Goal: Task Accomplishment & Management: Complete application form

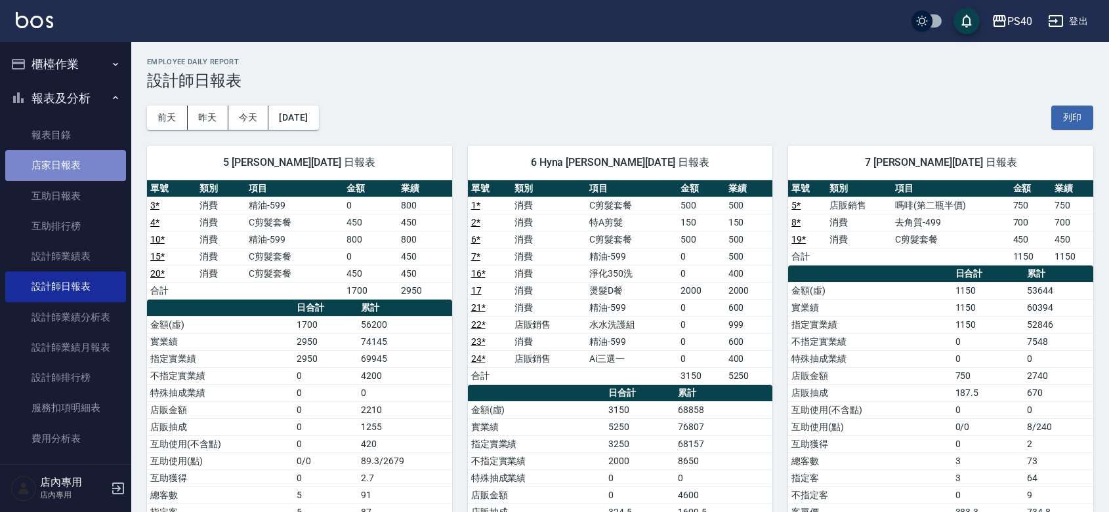
click at [79, 169] on link "店家日報表" at bounding box center [65, 165] width 121 height 30
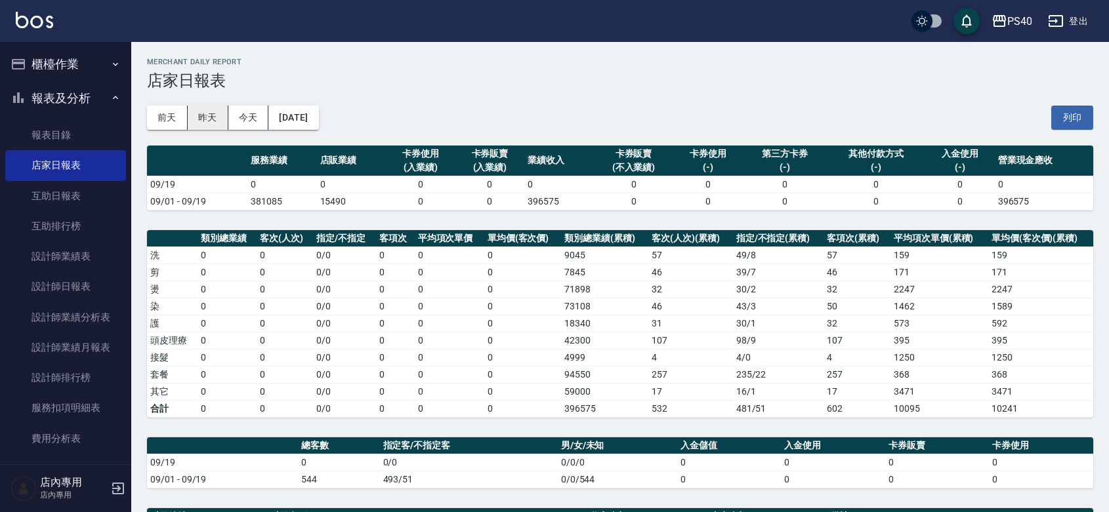
click at [202, 115] on button "昨天" at bounding box center [208, 118] width 41 height 24
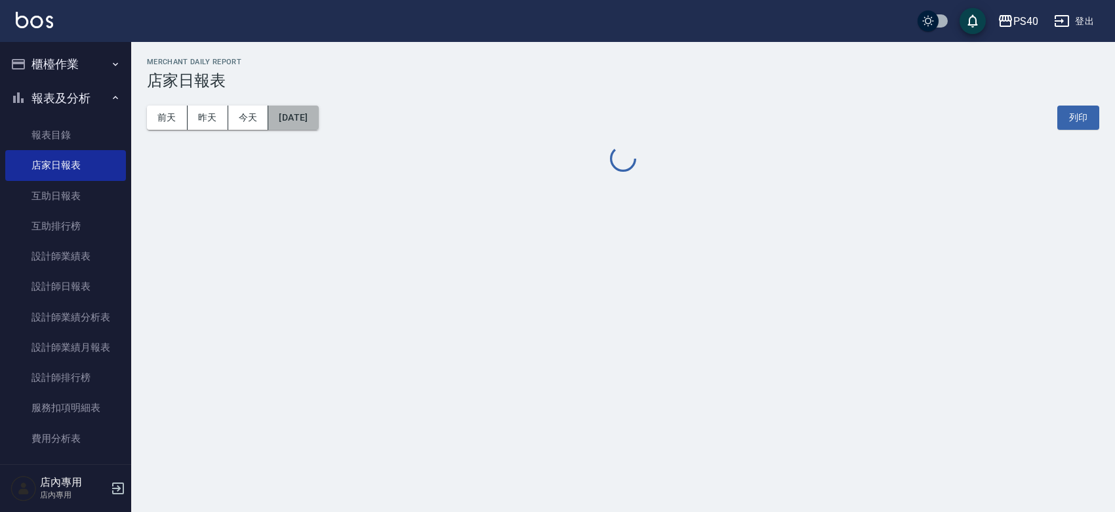
click at [302, 113] on button "[DATE]" at bounding box center [293, 118] width 50 height 24
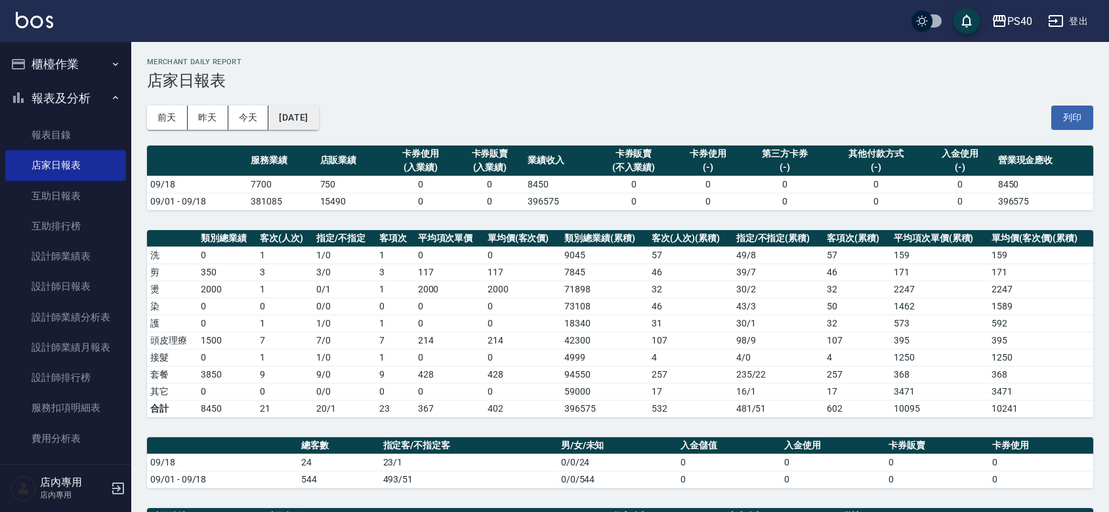
click at [312, 125] on button "[DATE]" at bounding box center [293, 118] width 50 height 24
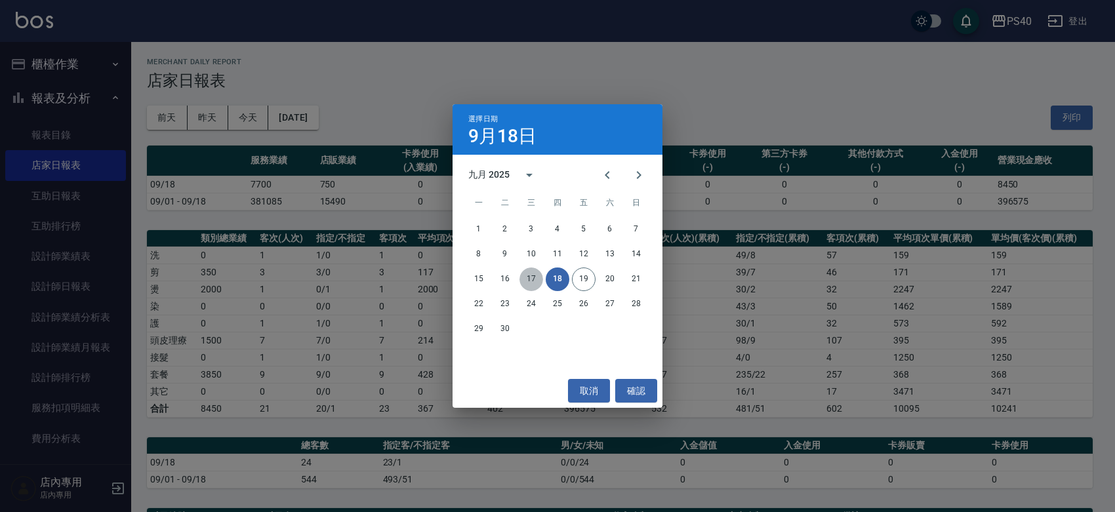
click at [530, 276] on button "17" at bounding box center [532, 280] width 24 height 24
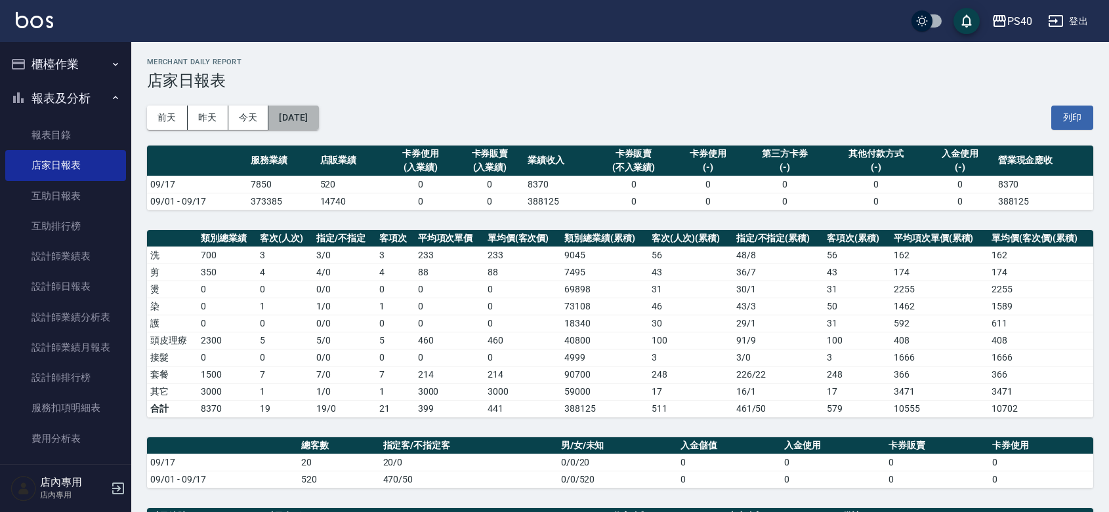
click at [318, 119] on button "[DATE]" at bounding box center [293, 118] width 50 height 24
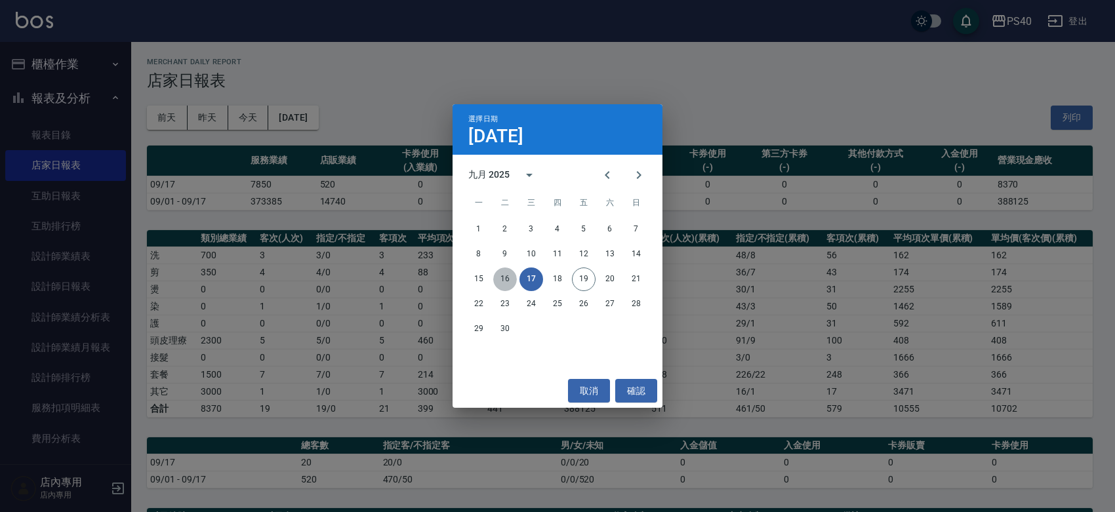
click at [501, 274] on button "16" at bounding box center [505, 280] width 24 height 24
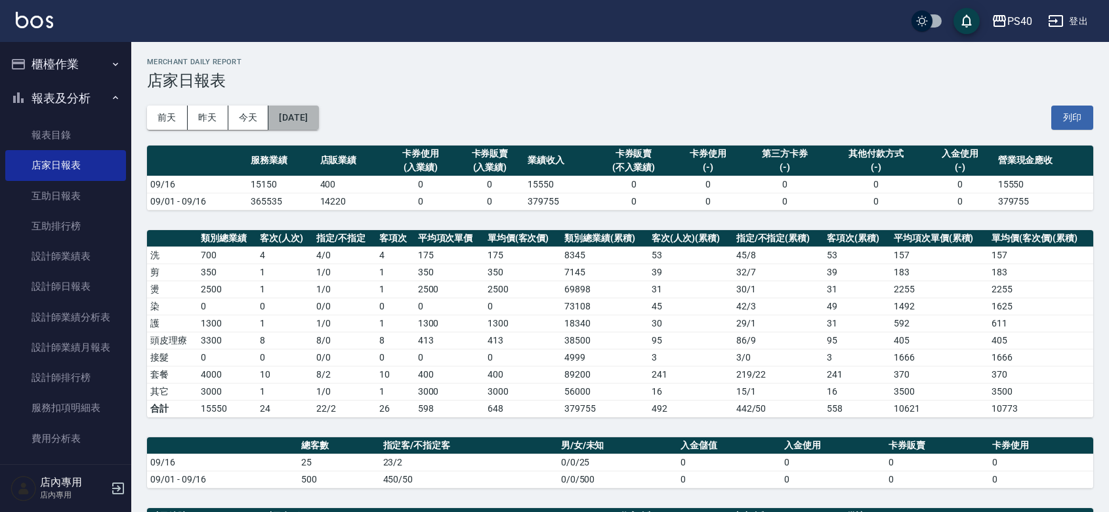
click at [300, 123] on button "[DATE]" at bounding box center [293, 118] width 50 height 24
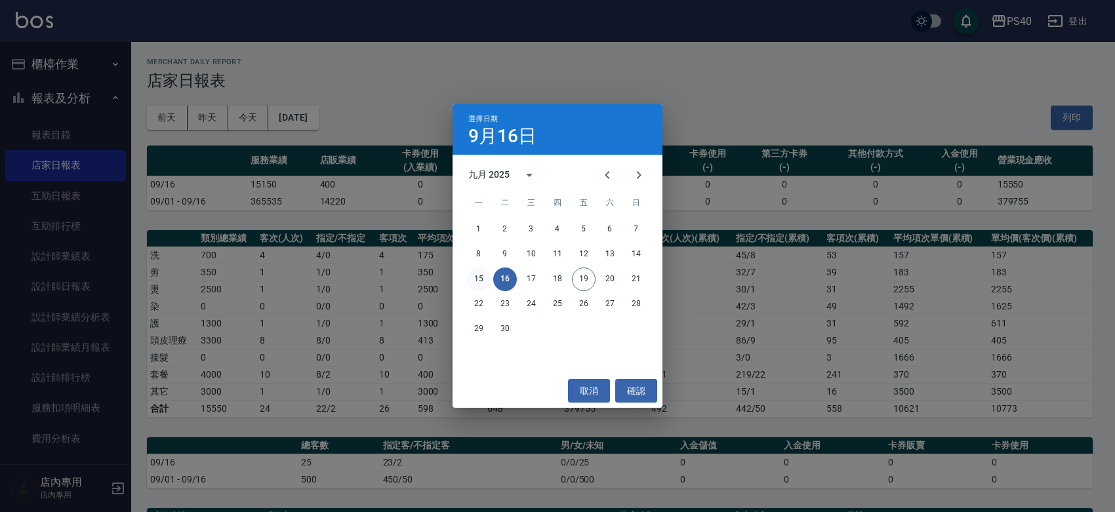
click at [474, 270] on button "15" at bounding box center [479, 280] width 24 height 24
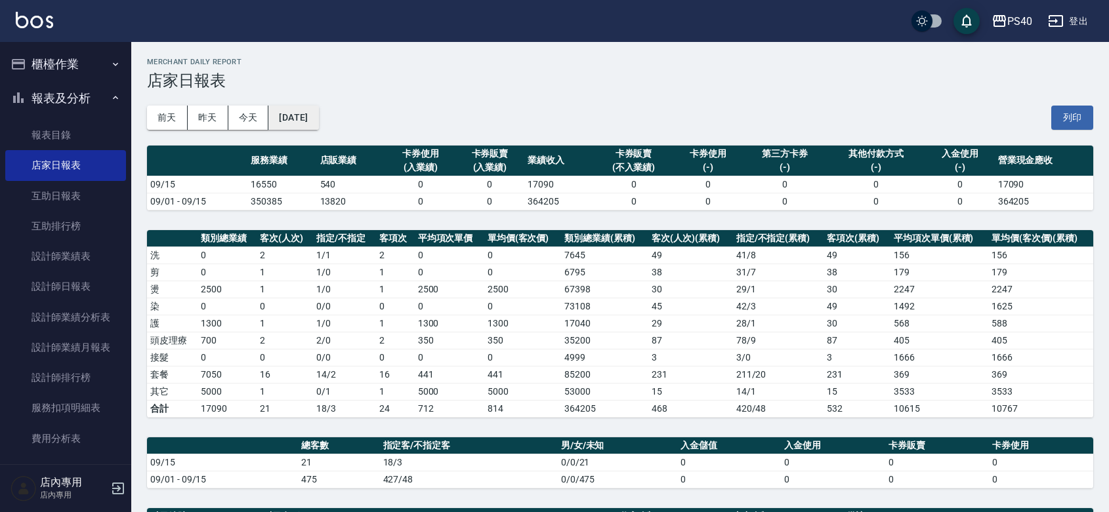
click at [310, 118] on button "[DATE]" at bounding box center [293, 118] width 50 height 24
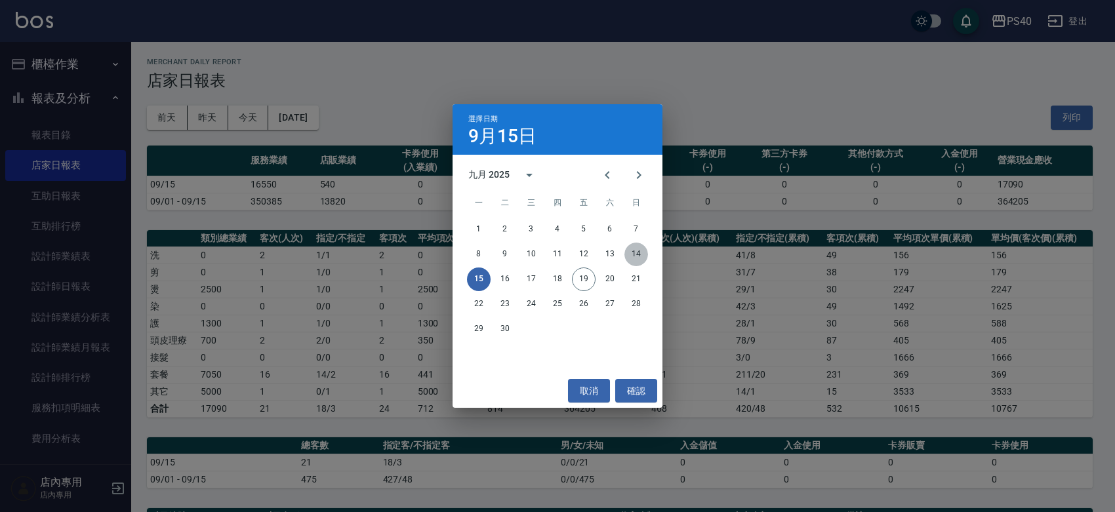
click at [631, 249] on button "14" at bounding box center [637, 255] width 24 height 24
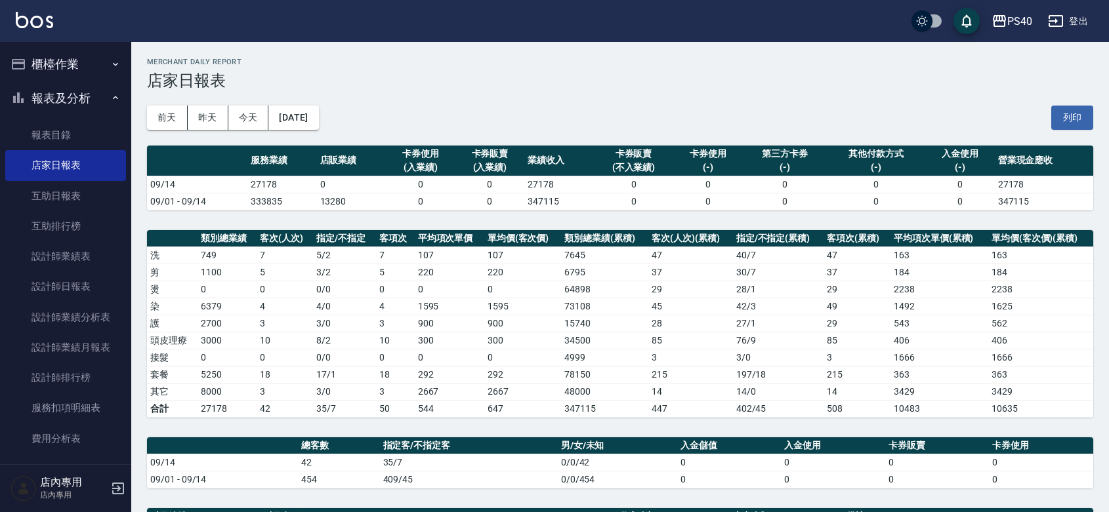
click at [67, 68] on button "櫃檯作業" at bounding box center [65, 64] width 121 height 34
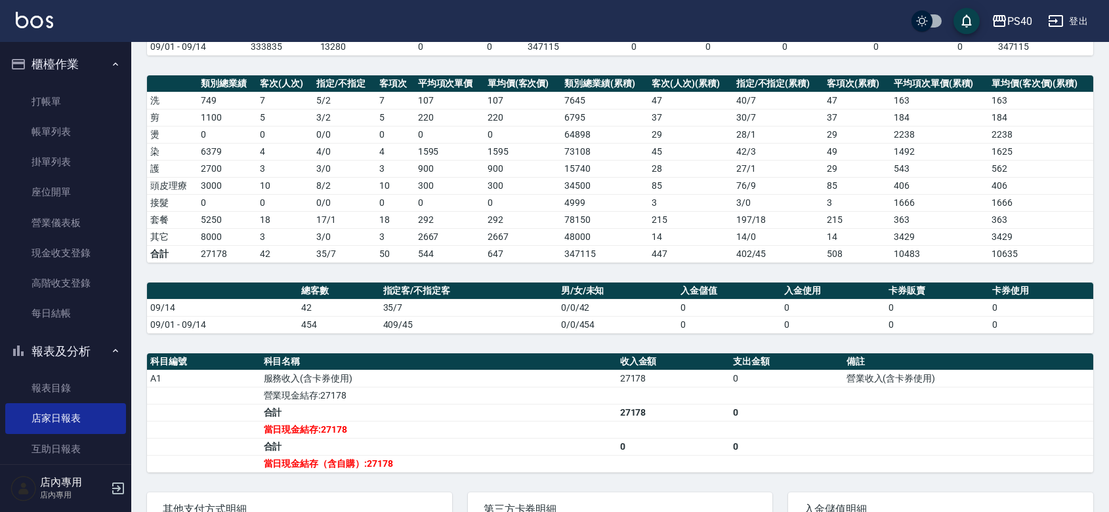
scroll to position [191, 0]
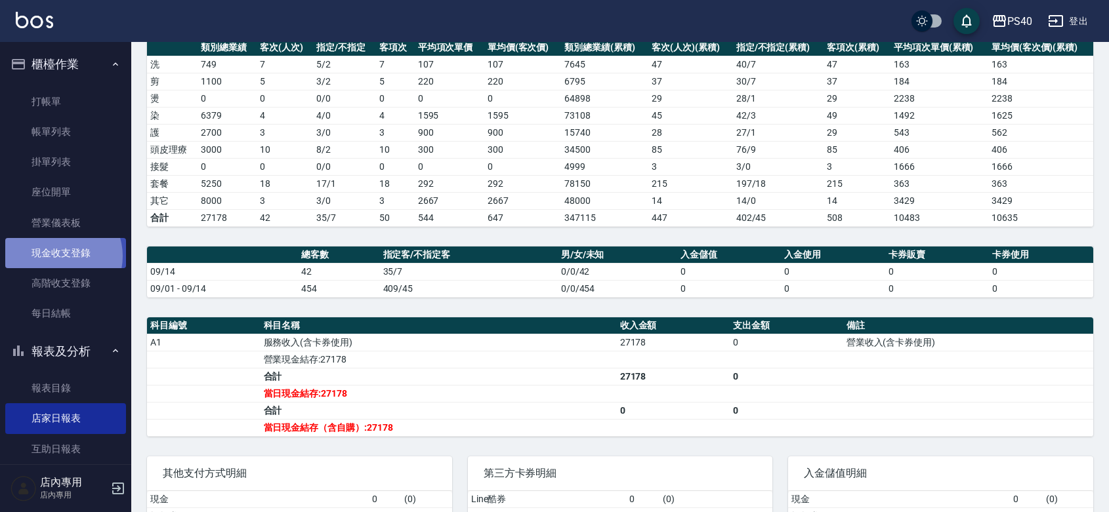
click at [60, 257] on link "現金收支登錄" at bounding box center [65, 253] width 121 height 30
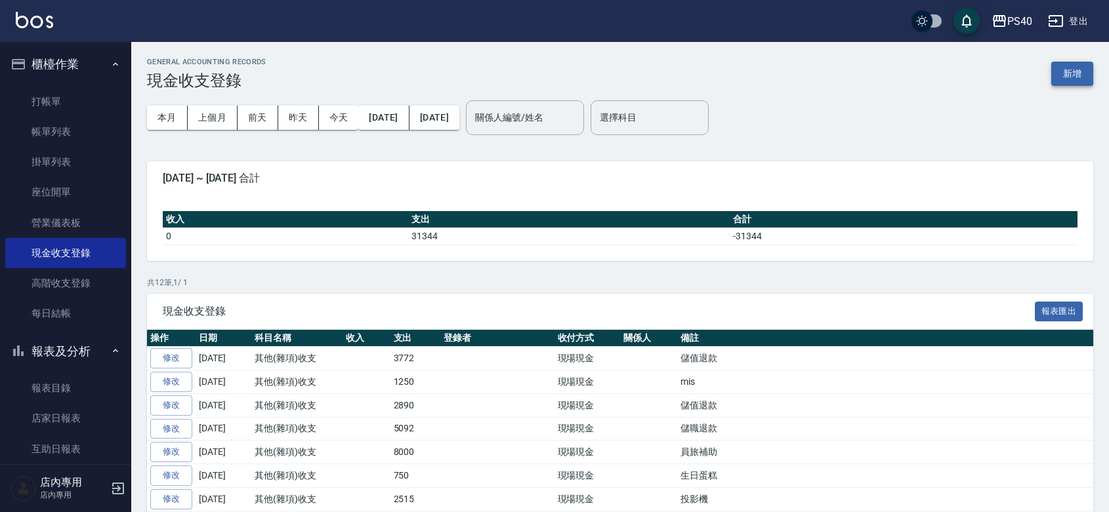
click at [1083, 79] on button "新增" at bounding box center [1072, 74] width 42 height 24
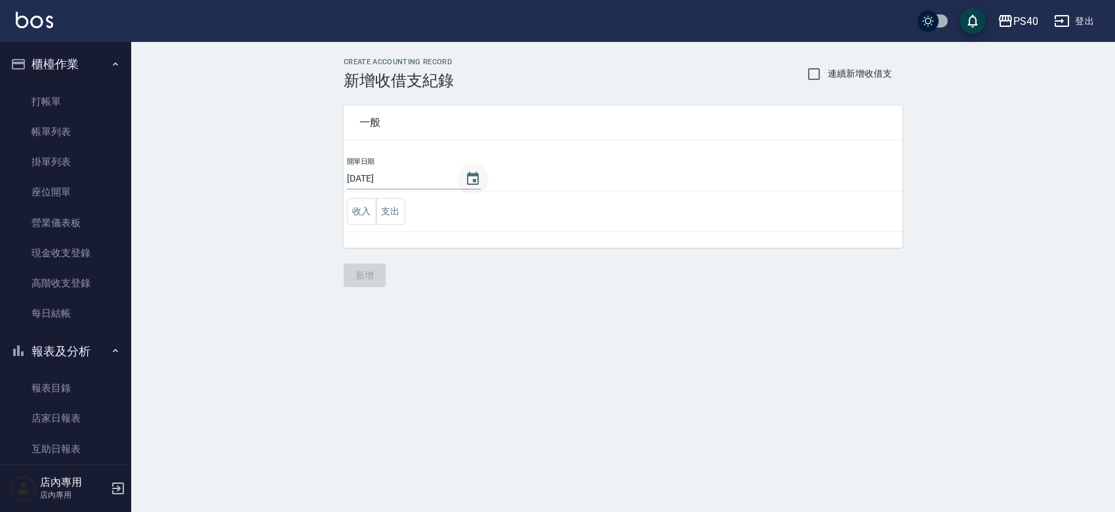
click at [489, 176] on button "Choose date, selected date is 2025-09-19" at bounding box center [472, 178] width 31 height 31
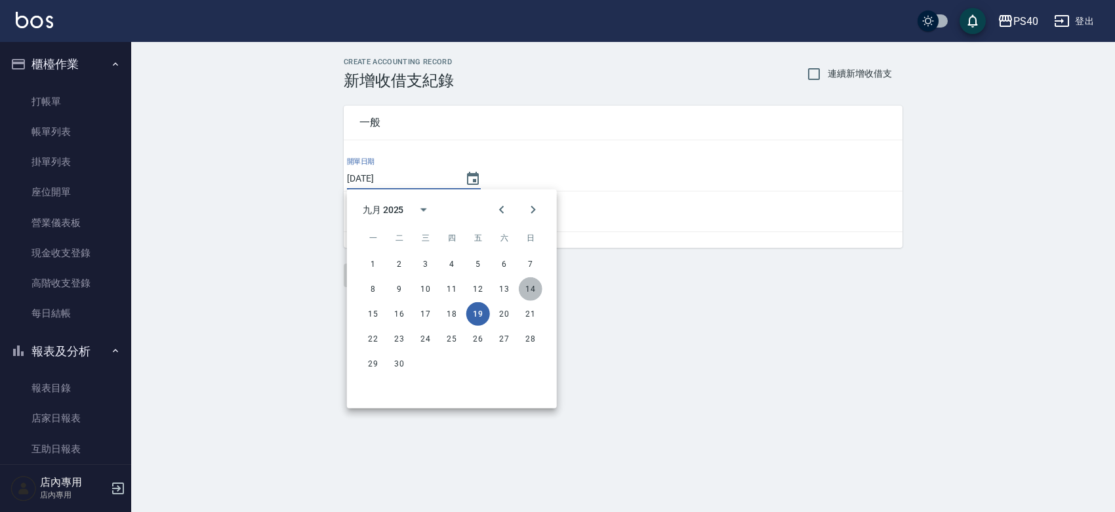
click at [530, 290] on button "14" at bounding box center [531, 290] width 24 height 24
type input "[DATE]"
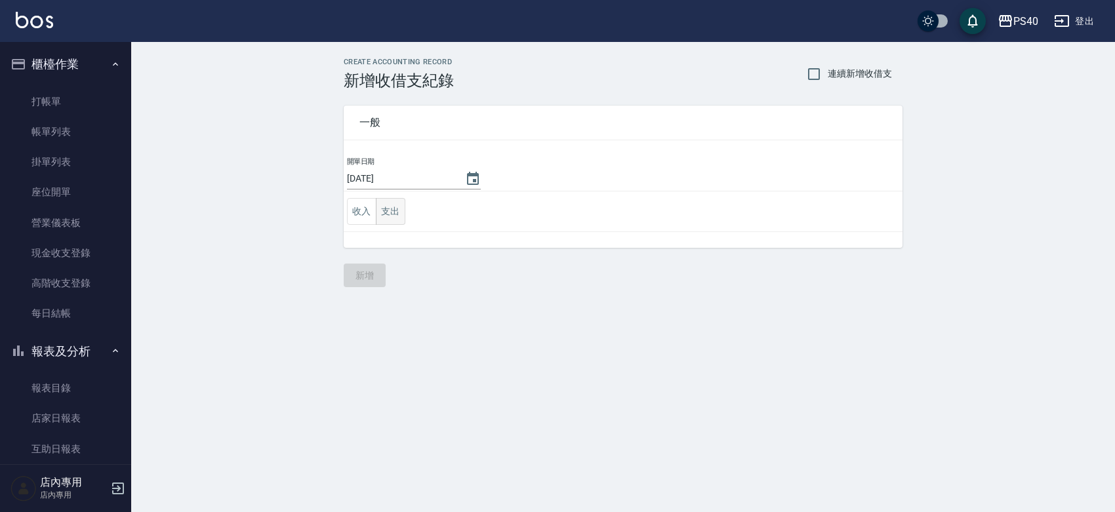
click at [392, 213] on button "支出" at bounding box center [391, 211] width 30 height 27
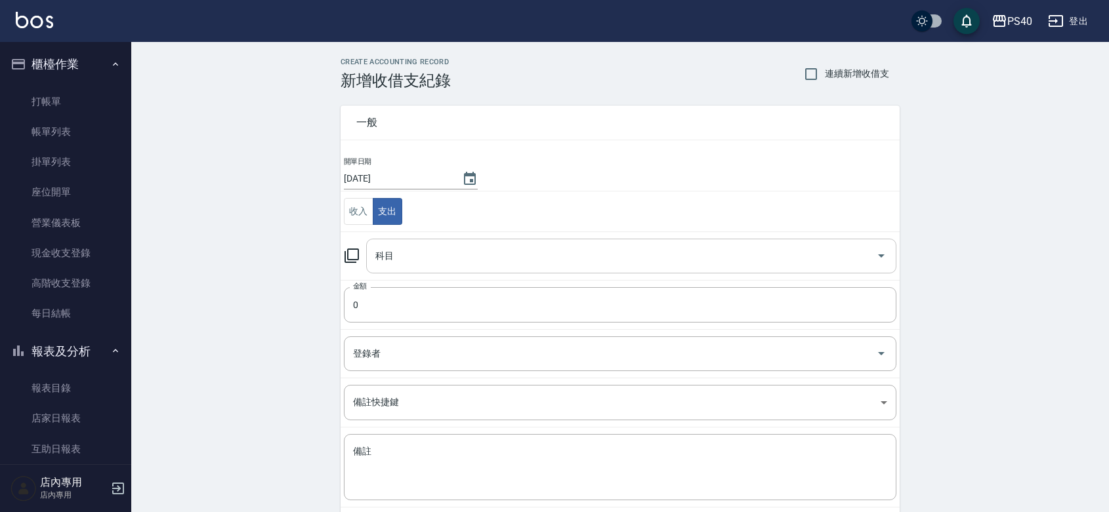
click at [437, 258] on input "科目" at bounding box center [621, 256] width 499 height 23
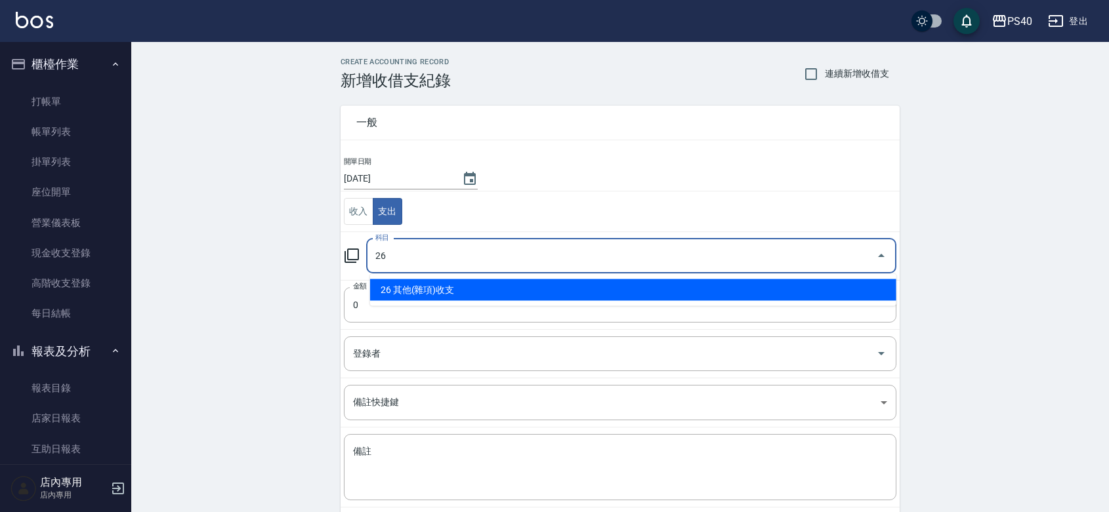
click at [453, 283] on li "26 其他(雜項)收支" at bounding box center [633, 291] width 526 height 22
type input "26 其他(雜項)收支"
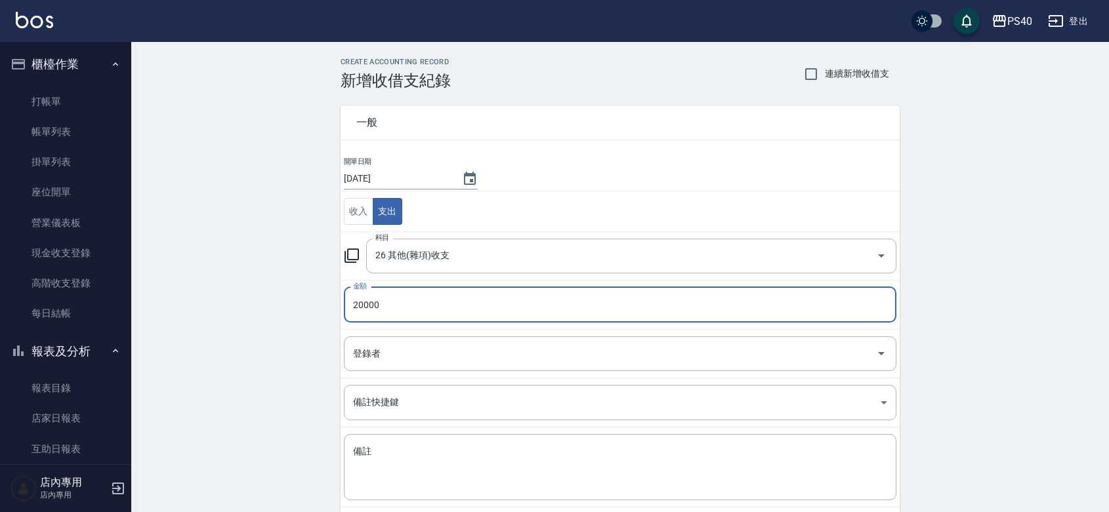
type input "20000"
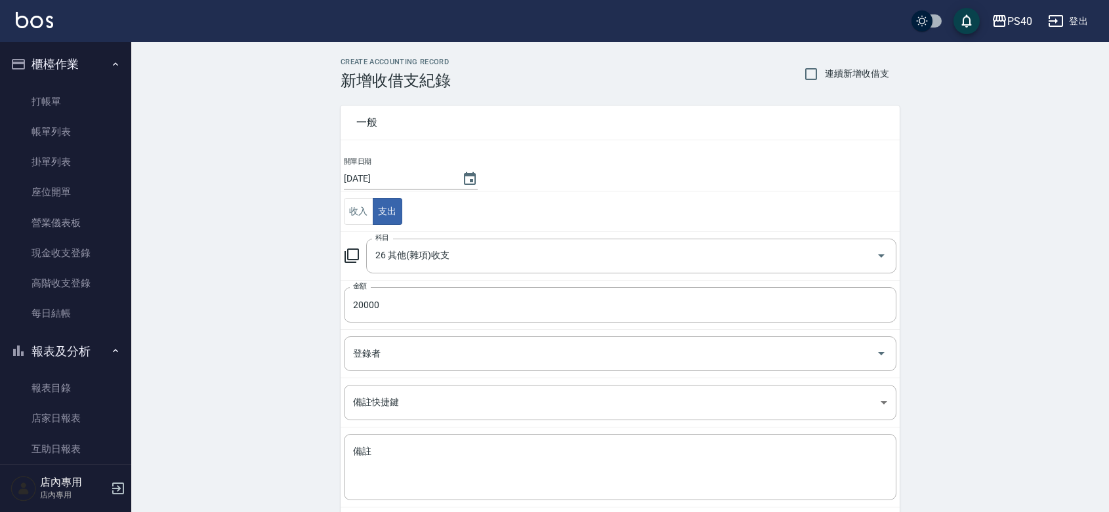
click at [243, 326] on div "CREATE ACCOUNTING RECORD 新增收借支紀錄 連續新增收借支 一般 開單日期 [DATE] 收入 支出 科目 26 其他(雜項)收支 科目…" at bounding box center [620, 310] width 978 height 537
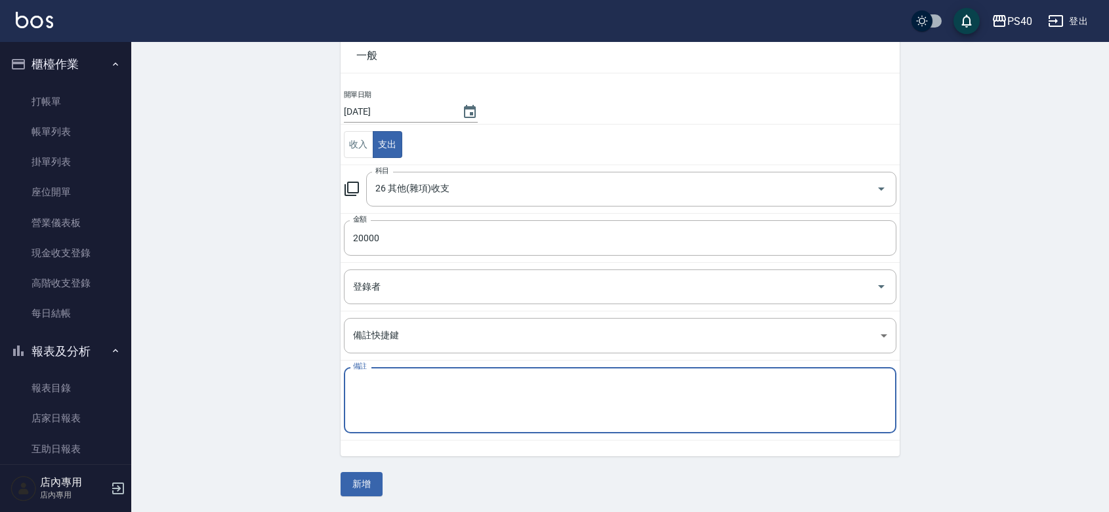
click at [431, 420] on textarea "備註" at bounding box center [620, 401] width 534 height 45
type textarea "儲值退款"
click at [267, 378] on div "CREATE ACCOUNTING RECORD 新增收借支紀錄 連續新增收借支 一般 開單日期 [DATE] 收入 支出 科目 26 其他(雜項)收支 科目…" at bounding box center [620, 243] width 978 height 537
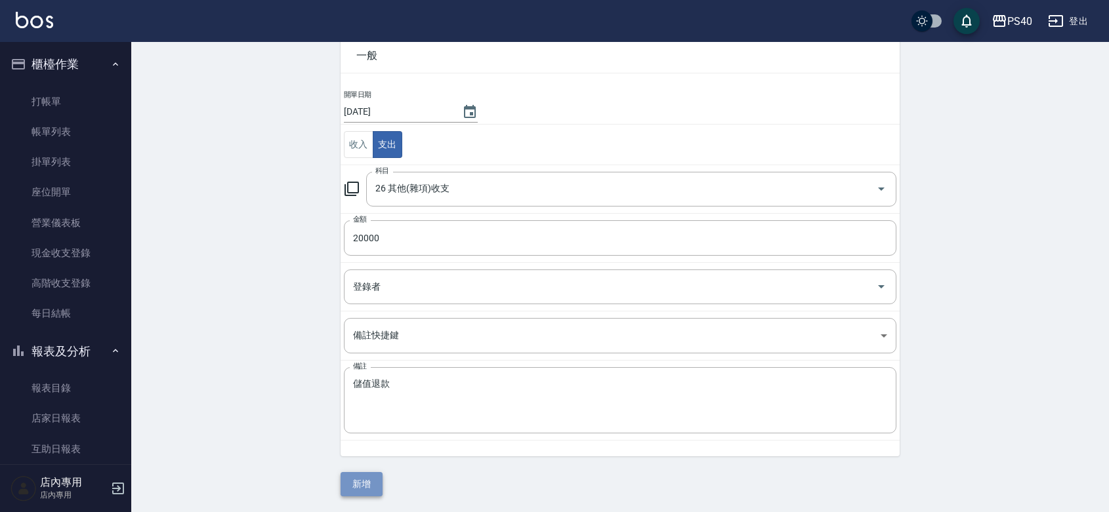
click at [366, 484] on button "新增" at bounding box center [362, 484] width 42 height 24
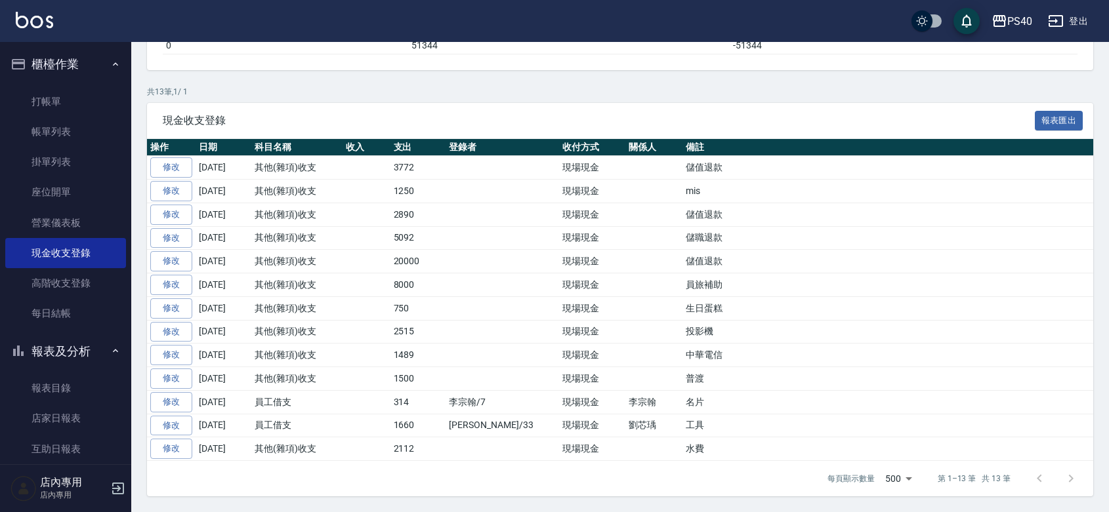
scroll to position [253, 0]
